Goal: Use online tool/utility: Use online tool/utility

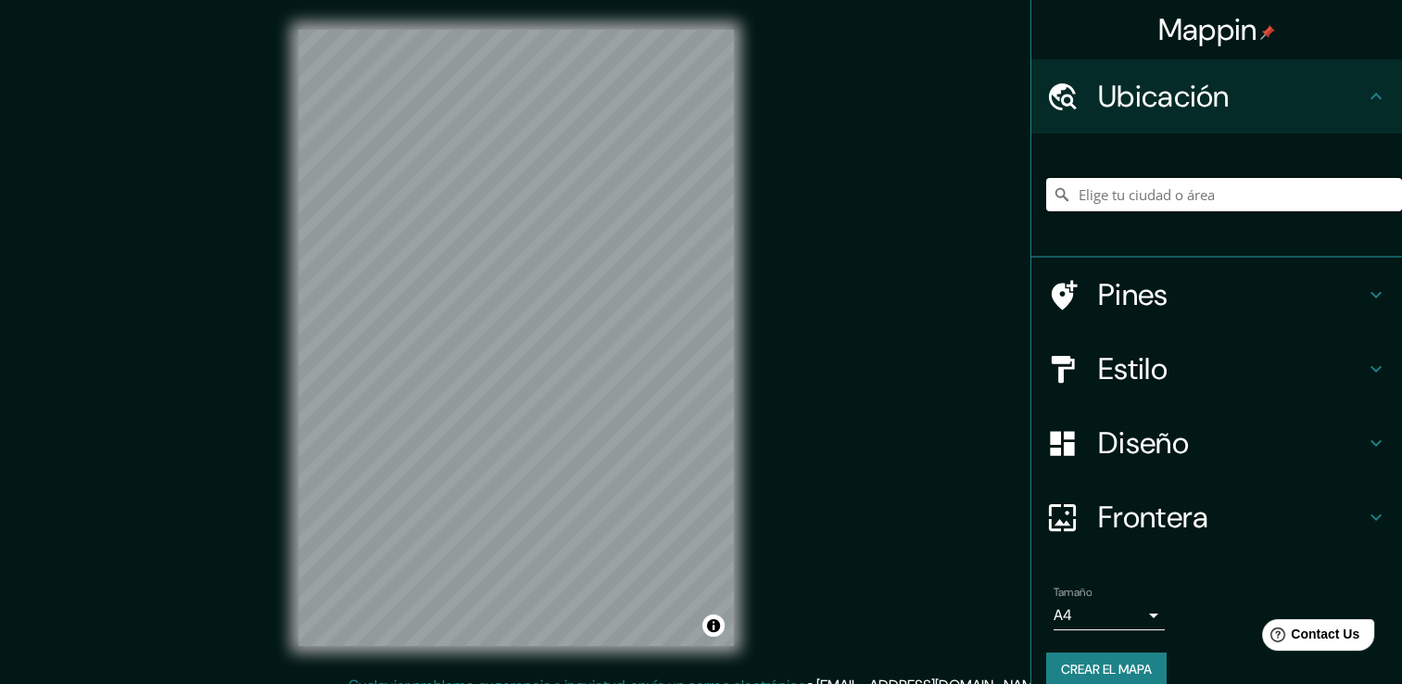
click at [1100, 200] on input "Elige tu ciudad o área" at bounding box center [1224, 194] width 356 height 33
paste input "25.652129980435653, -100.31442541832568"
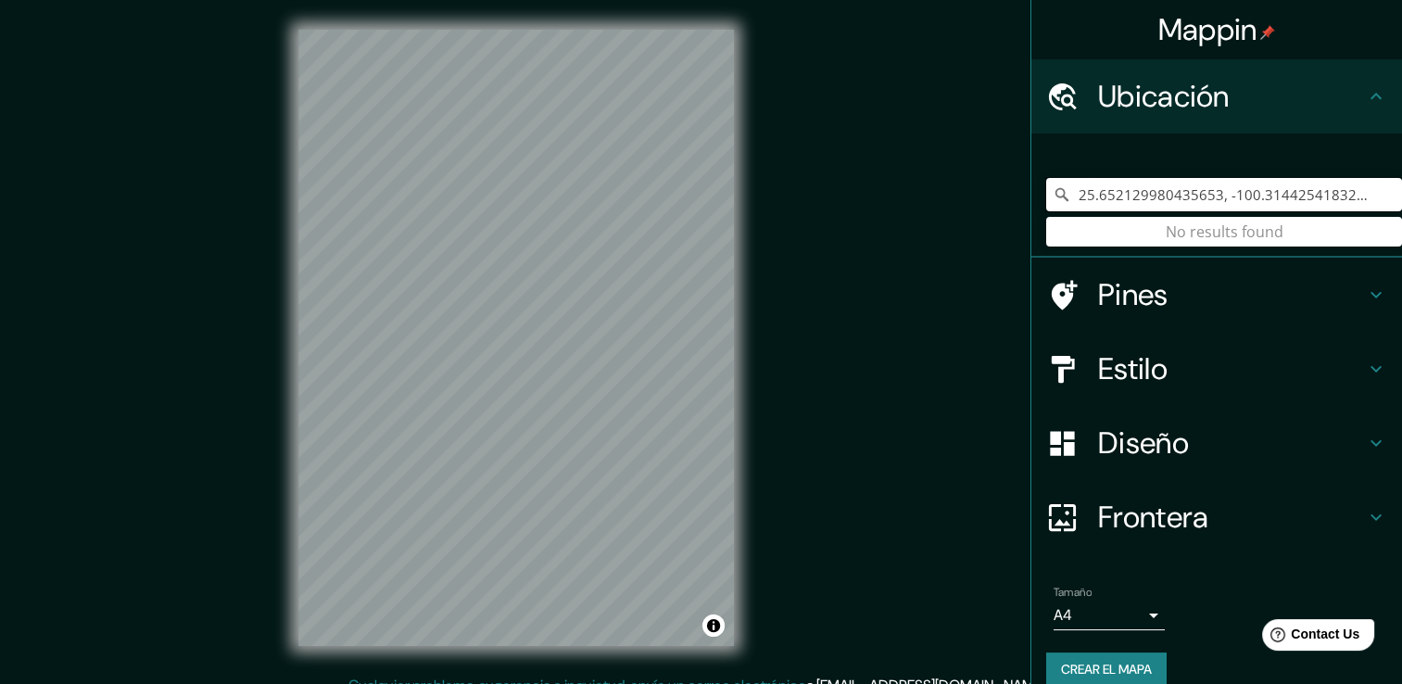
type input "25.652129980435653, -100.31442541832568"
click at [1351, 204] on input "25.652129980435653, -100.31442541832568" at bounding box center [1224, 194] width 356 height 33
click at [1349, 204] on input "25.652129980435653, -100.31442541832568" at bounding box center [1224, 194] width 356 height 33
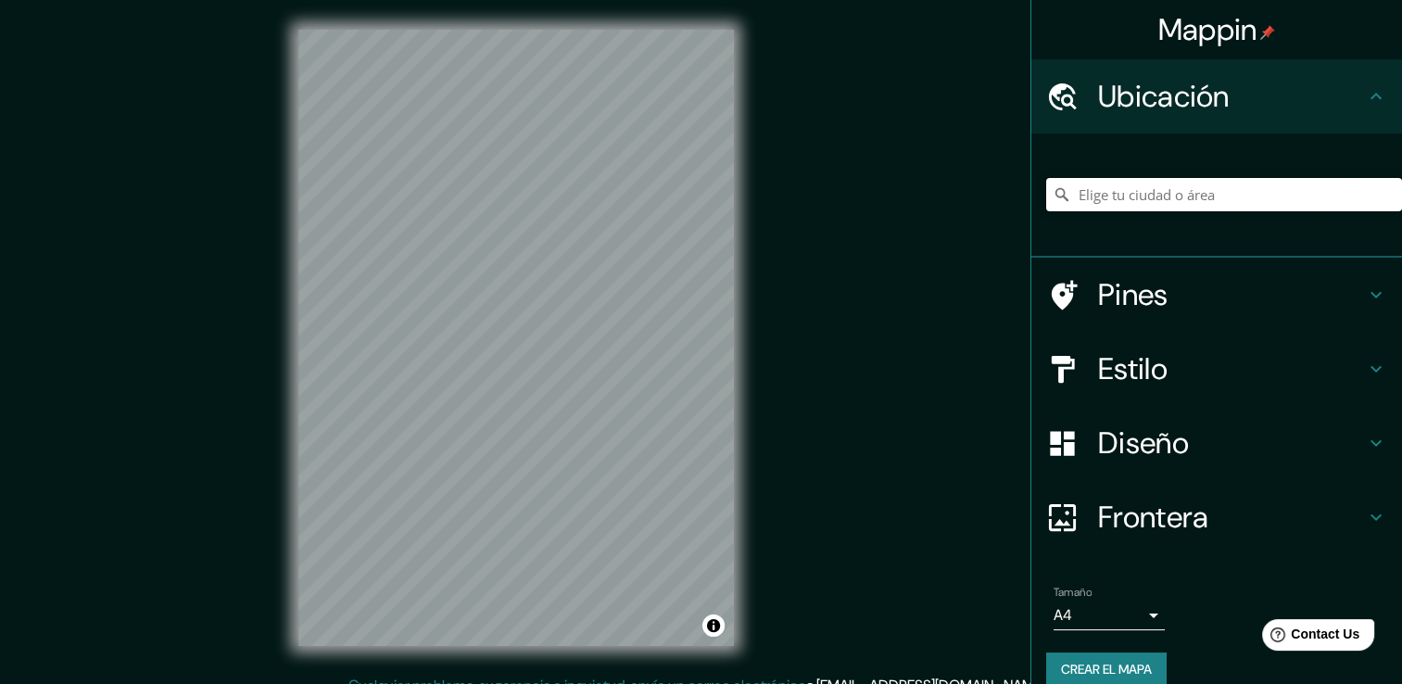
click at [1167, 202] on input "Elige tu ciudad o área" at bounding box center [1224, 194] width 356 height 33
paste input "Lago de Pátzcuaro y, [GEOGRAPHIC_DATA], [GEOGRAPHIC_DATA], [GEOGRAPHIC_DATA], N…"
click at [1264, 204] on input "[GEOGRAPHIC_DATA], [GEOGRAPHIC_DATA]" at bounding box center [1224, 194] width 356 height 33
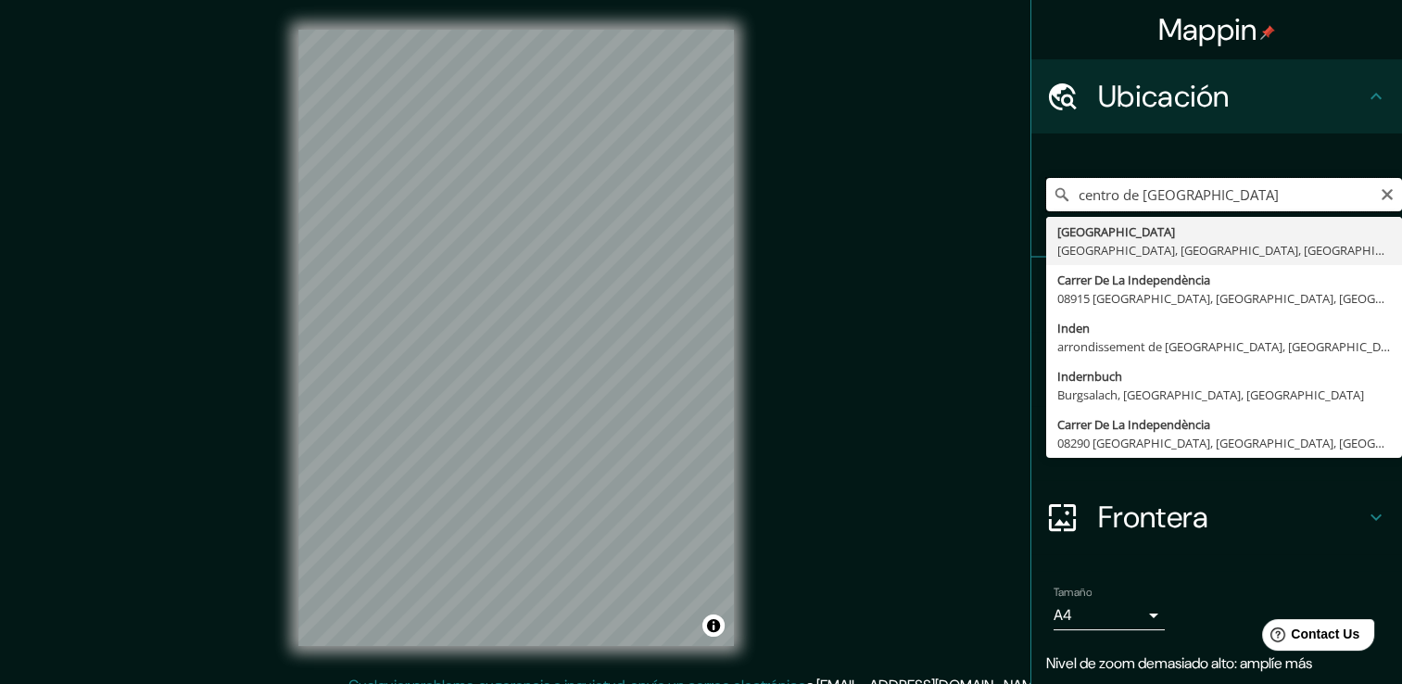
drag, startPoint x: 1186, startPoint y: 201, endPoint x: 1109, endPoint y: 195, distance: 77.1
click at [1109, 195] on input "centro de [GEOGRAPHIC_DATA]" at bounding box center [1224, 194] width 356 height 33
type input "centro comunitario de independencia"
